Goal: Task Accomplishment & Management: Manage account settings

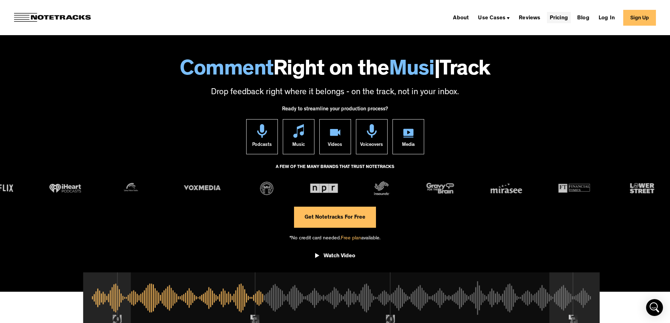
click at [562, 17] on link "Pricing" at bounding box center [559, 17] width 24 height 11
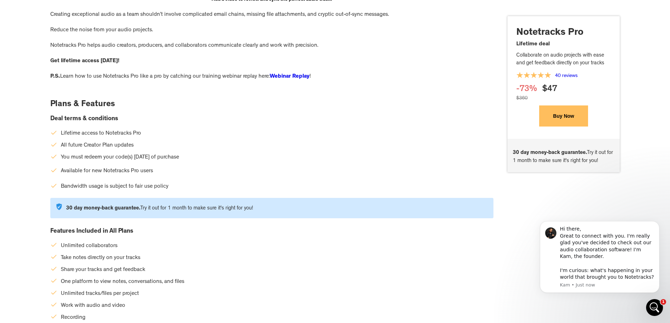
click at [560, 121] on button "Buy Now" at bounding box center [563, 115] width 49 height 21
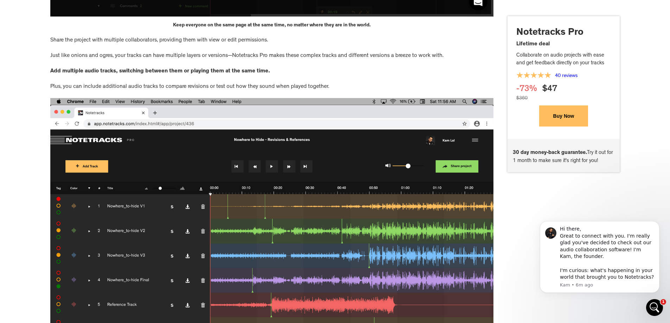
scroll to position [1894, 0]
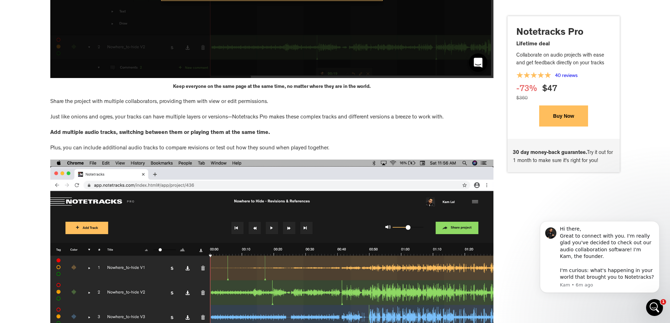
click at [565, 117] on button "Buy Now" at bounding box center [563, 115] width 49 height 21
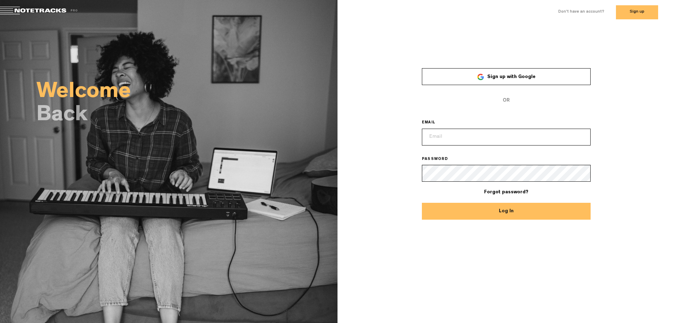
click at [436, 136] on input "email" at bounding box center [506, 137] width 169 height 17
type input "[EMAIL_ADDRESS][DOMAIN_NAME]"
click at [503, 194] on link "Forgot password?" at bounding box center [506, 192] width 44 height 5
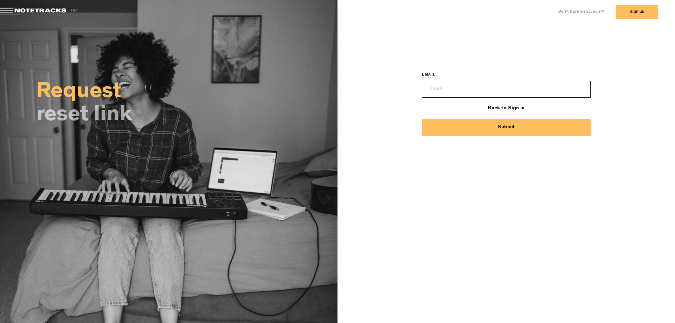
click at [449, 89] on input "email" at bounding box center [506, 89] width 169 height 17
type input "[EMAIL_ADDRESS][DOMAIN_NAME]"
click at [504, 128] on button "Submit" at bounding box center [506, 127] width 169 height 17
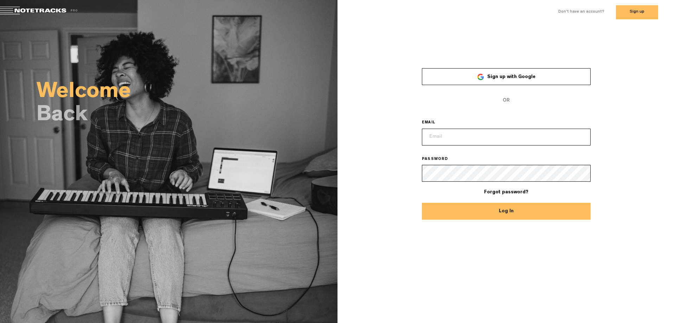
click at [454, 136] on input "email" at bounding box center [506, 137] width 169 height 17
type input "[EMAIL_ADDRESS][DOMAIN_NAME]"
click at [499, 190] on link "Forgot password?" at bounding box center [506, 192] width 44 height 5
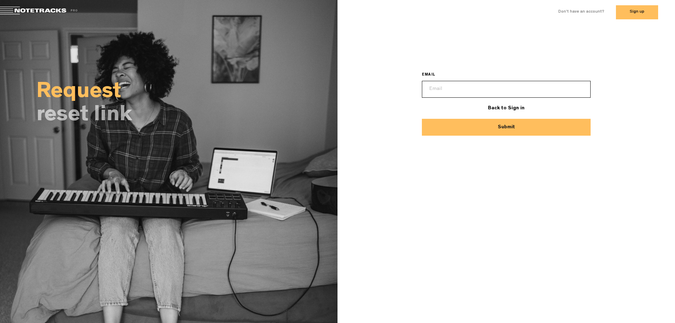
click at [441, 85] on input "email" at bounding box center [506, 89] width 169 height 17
type input "[EMAIL_ADDRESS][DOMAIN_NAME]"
click at [507, 127] on button "Submit" at bounding box center [506, 127] width 169 height 17
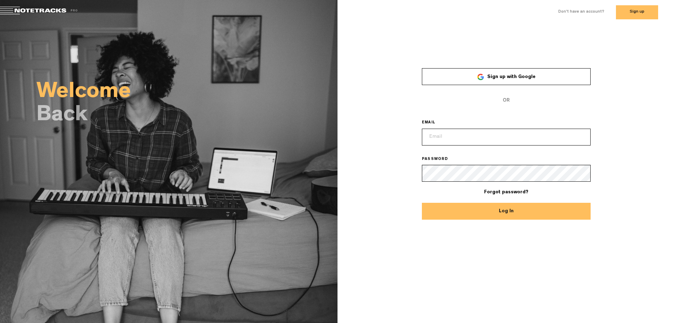
type input "[EMAIL_ADDRESS][DOMAIN_NAME]"
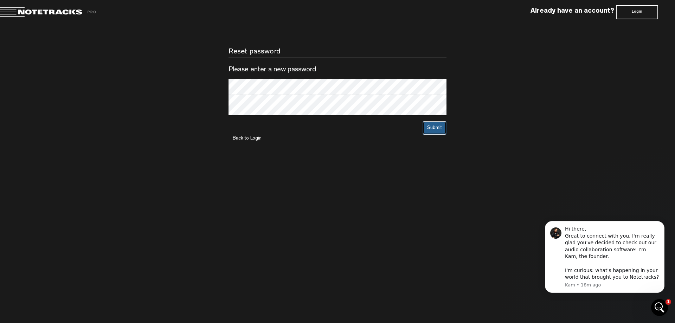
click at [438, 129] on button "Submit" at bounding box center [434, 128] width 24 height 14
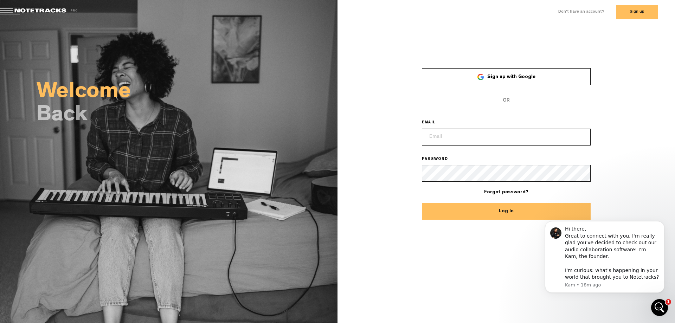
type input "[EMAIL_ADDRESS][DOMAIN_NAME]"
click at [504, 214] on button "Log In" at bounding box center [506, 211] width 169 height 17
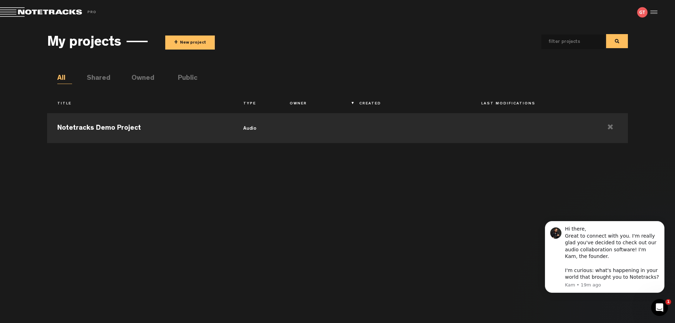
click at [102, 77] on li "Shared" at bounding box center [94, 78] width 15 height 11
click at [141, 78] on li "Owned" at bounding box center [138, 78] width 15 height 11
click at [642, 13] on img at bounding box center [642, 12] width 11 height 11
click at [653, 13] on div at bounding box center [652, 12] width 11 height 11
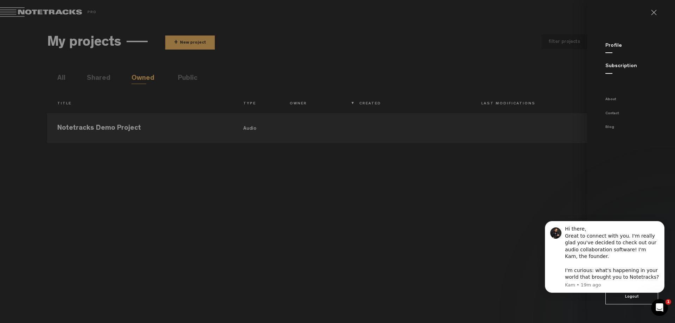
click at [609, 46] on link "Profile" at bounding box center [613, 45] width 17 height 5
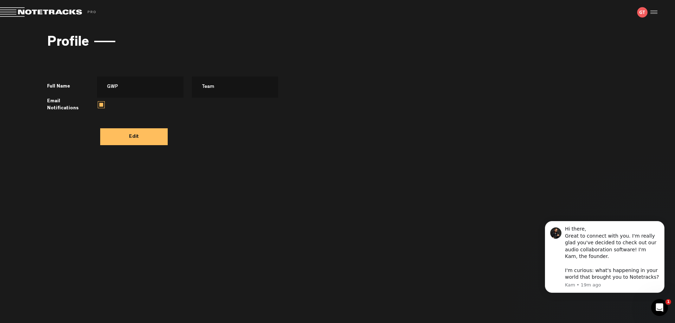
click at [20, 11] on span at bounding box center [49, 12] width 98 height 10
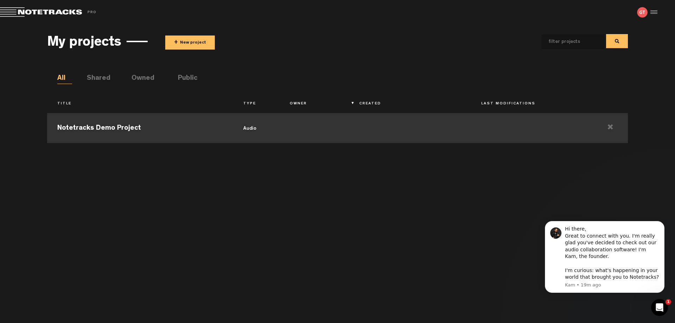
click at [253, 128] on td "audio" at bounding box center [256, 127] width 46 height 32
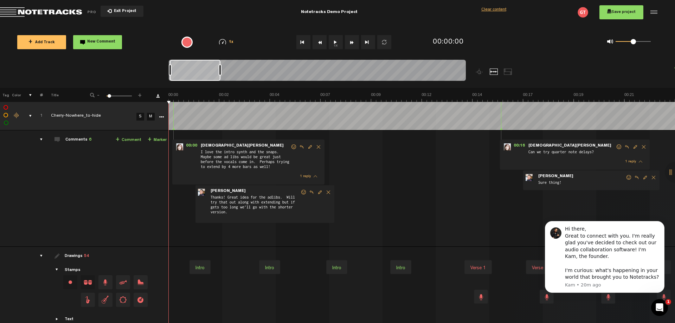
click at [335, 43] on button "1x" at bounding box center [336, 42] width 14 height 14
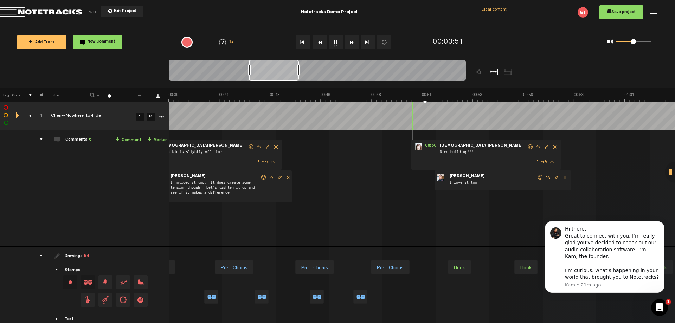
scroll to position [0, 810]
click at [333, 42] on button "1x" at bounding box center [336, 42] width 14 height 14
